Goal: Information Seeking & Learning: Learn about a topic

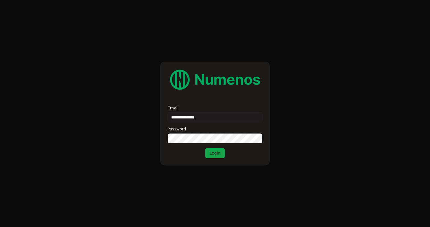
type input "**********"
click at [205, 148] on button "Login" at bounding box center [215, 153] width 20 height 10
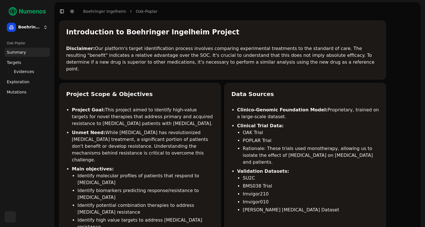
click at [22, 95] on link "Mutations" at bounding box center [27, 91] width 45 height 9
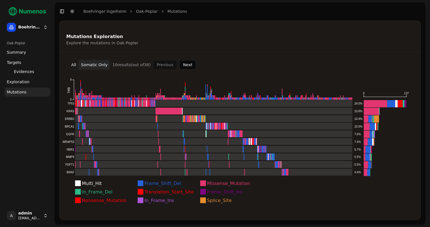
click at [190, 65] on button "Next" at bounding box center [187, 64] width 17 height 9
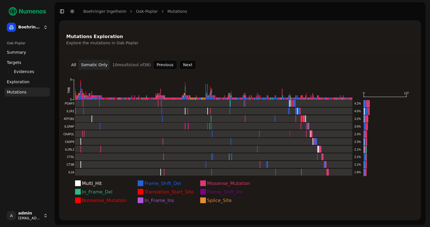
click at [190, 65] on button "Next" at bounding box center [187, 64] width 17 height 9
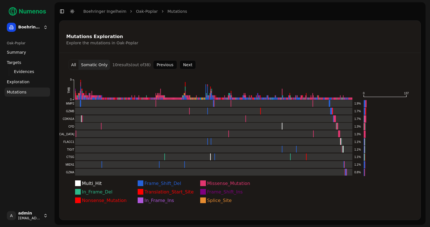
click at [190, 65] on button "Next" at bounding box center [187, 64] width 17 height 9
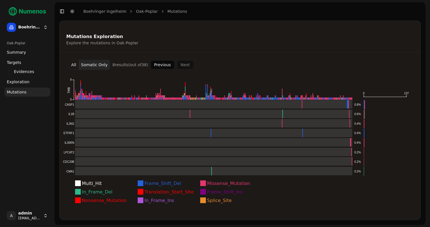
click at [166, 61] on button "Previous" at bounding box center [162, 64] width 24 height 9
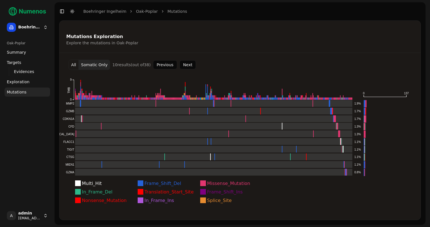
click at [166, 61] on button "Previous" at bounding box center [165, 64] width 24 height 9
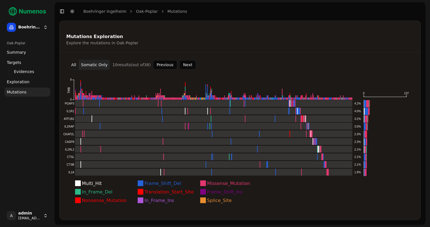
click at [166, 61] on button "Previous" at bounding box center [165, 64] width 24 height 9
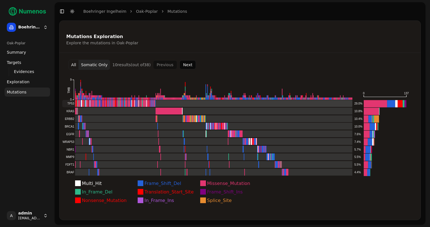
click at [228, 104] on rect at bounding box center [207, 103] width 290 height 7
click at [91, 104] on rect at bounding box center [207, 103] width 290 height 7
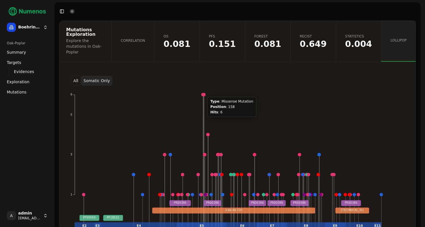
click at [204, 93] on circle at bounding box center [203, 94] width 3 height 3
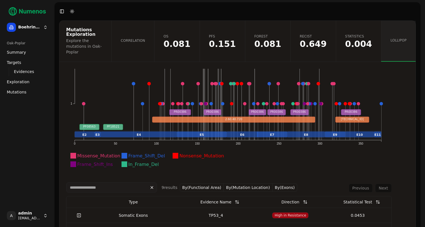
scroll to position [53, 0]
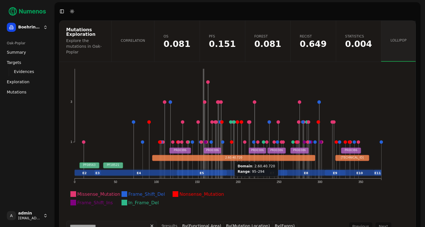
click at [231, 156] on text "2.60.40.720" at bounding box center [233, 157] width 17 height 3
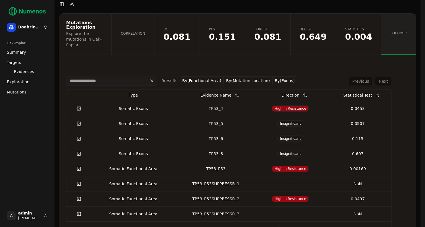
scroll to position [20, 0]
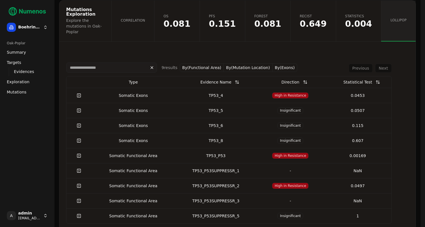
click at [355, 77] on div "Statistical Test" at bounding box center [357, 82] width 29 height 10
click at [376, 77] on button at bounding box center [377, 82] width 11 height 10
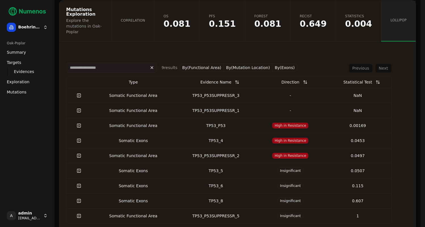
click at [376, 77] on button at bounding box center [377, 82] width 11 height 10
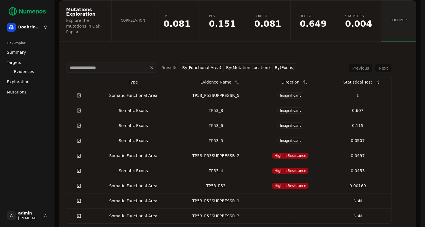
click at [376, 77] on button at bounding box center [377, 82] width 11 height 10
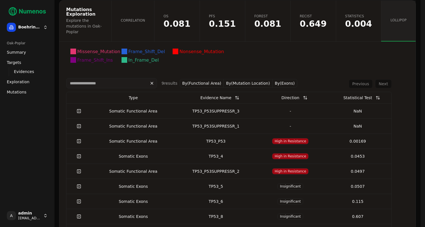
scroll to position [170, 0]
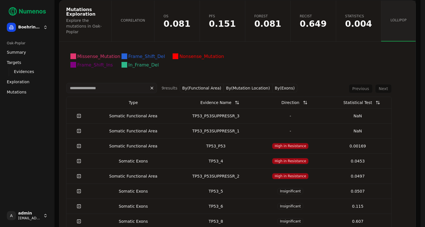
click at [82, 141] on link at bounding box center [78, 146] width 11 height 10
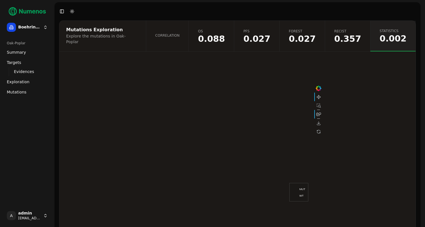
click at [174, 31] on link "Correlation" at bounding box center [167, 36] width 43 height 31
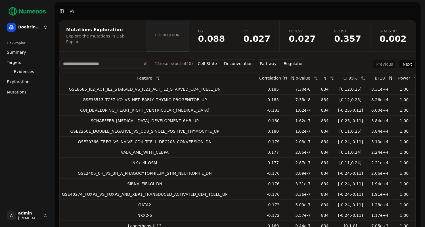
click at [271, 59] on button "Pathway" at bounding box center [269, 63] width 22 height 9
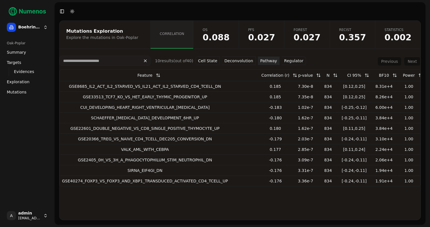
click at [289, 62] on button "Regulator" at bounding box center [294, 61] width 24 height 9
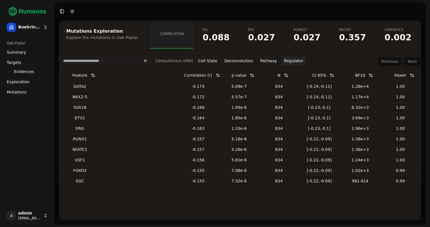
click at [211, 63] on button "Cell State" at bounding box center [207, 61] width 24 height 9
